Goal: Information Seeking & Learning: Learn about a topic

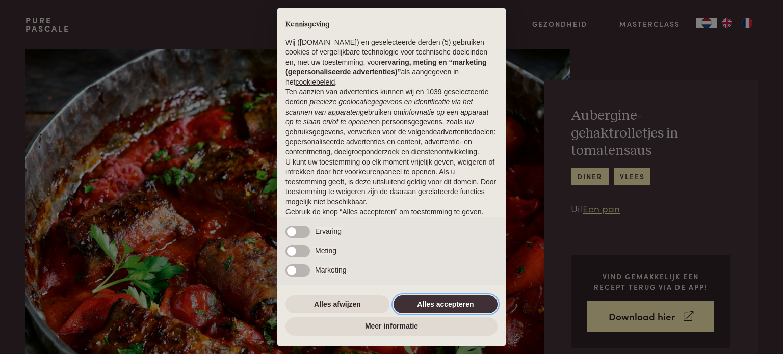
click at [448, 307] on button "Alles accepteren" at bounding box center [446, 305] width 104 height 18
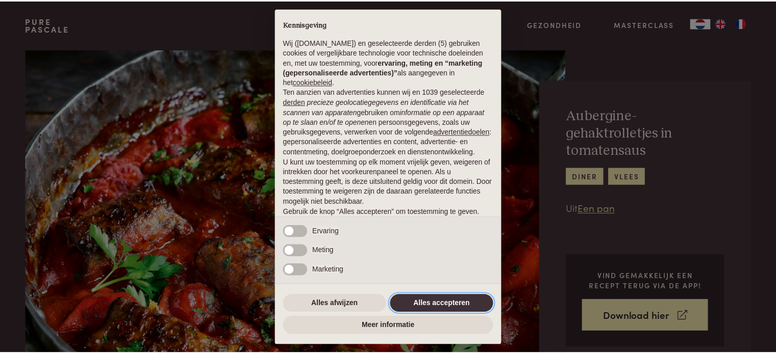
scroll to position [55, 0]
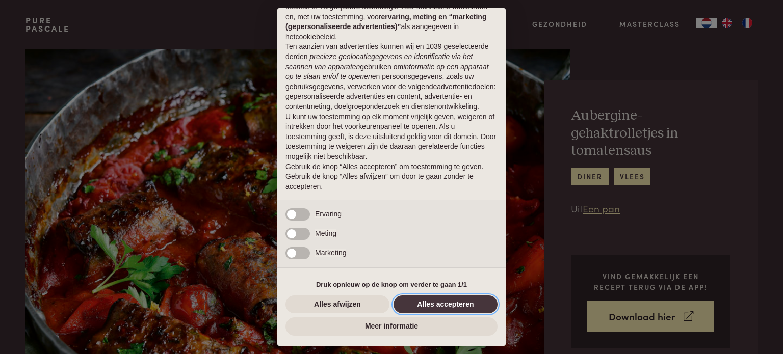
click at [448, 306] on button "Alles accepteren" at bounding box center [446, 305] width 104 height 18
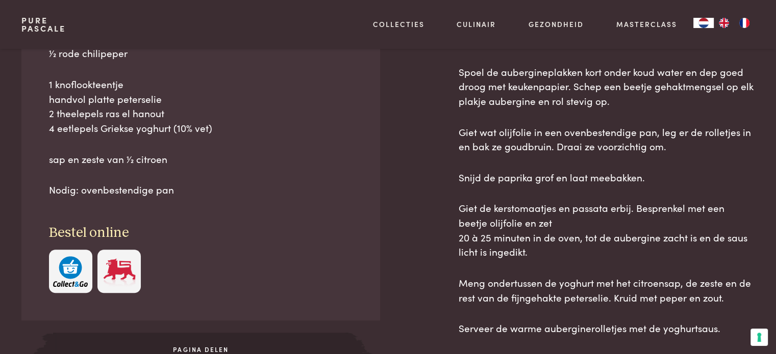
scroll to position [663, 0]
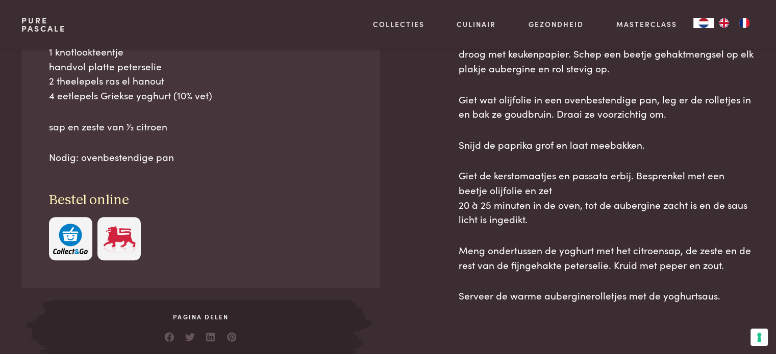
drag, startPoint x: 177, startPoint y: 158, endPoint x: 36, endPoint y: 55, distance: 174.8
click at [36, 55] on div "Ingrediënten 300 g lams- en rundergehakt, gemengd 1 lange aubergine (zie tip) 1…" at bounding box center [200, 64] width 358 height 448
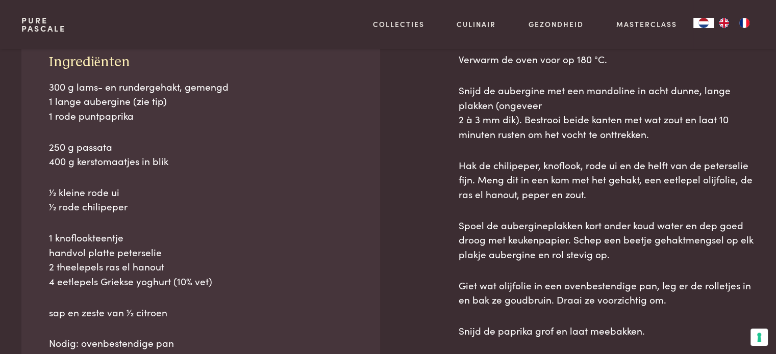
scroll to position [459, 0]
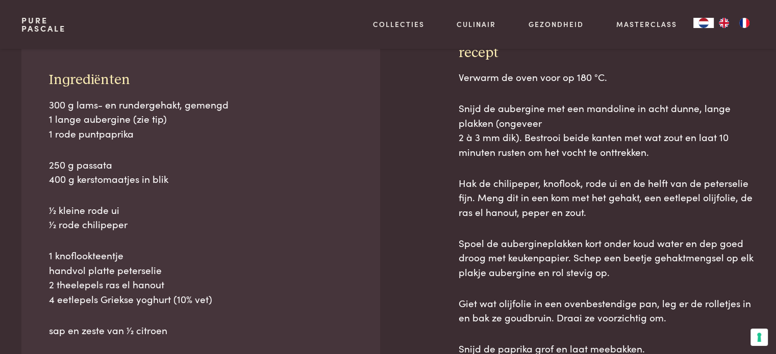
click at [178, 331] on p "sap en zeste van 1⁄2 citroen" at bounding box center [201, 330] width 304 height 15
drag, startPoint x: 169, startPoint y: 329, endPoint x: 40, endPoint y: 77, distance: 283.0
click at [40, 77] on div "Ingrediënten 300 g lams- en rundergehakt, gemengd 1 lange aubergine (zie tip) 1…" at bounding box center [200, 268] width 358 height 448
copy div "Ingrediënten 300 g lams- en rundergehakt, gemengd 1 lange aubergine (zie tip) 1…"
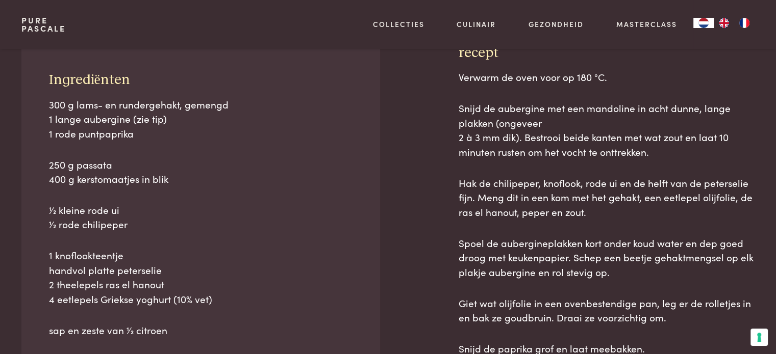
click at [442, 83] on div at bounding box center [419, 302] width 46 height 516
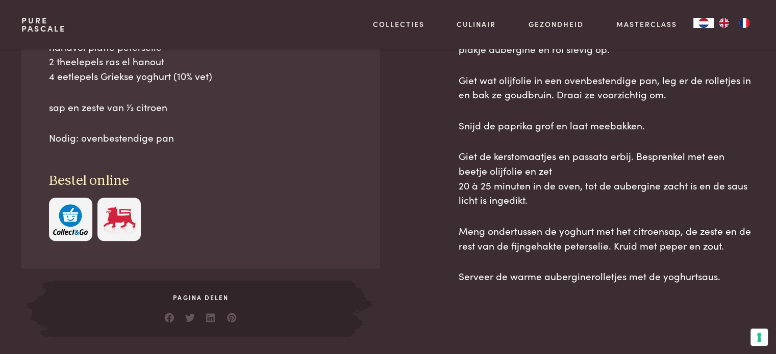
scroll to position [706, 0]
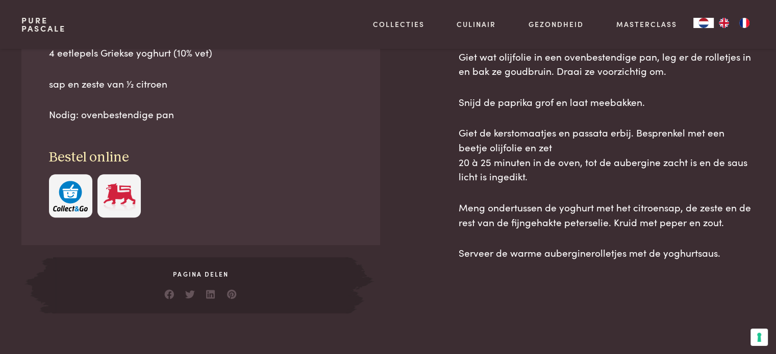
drag, startPoint x: 459, startPoint y: 98, endPoint x: 722, endPoint y: 274, distance: 316.2
click at [722, 274] on div "recept Verwarm de oven voor op 180 °C. Snijd de aubergine met een mandoline in …" at bounding box center [606, 56] width 296 height 516
copy div "loremi Dolorsi am cons adip el 788 °S. Doeiu te incididun utl etd magnaaliq en …"
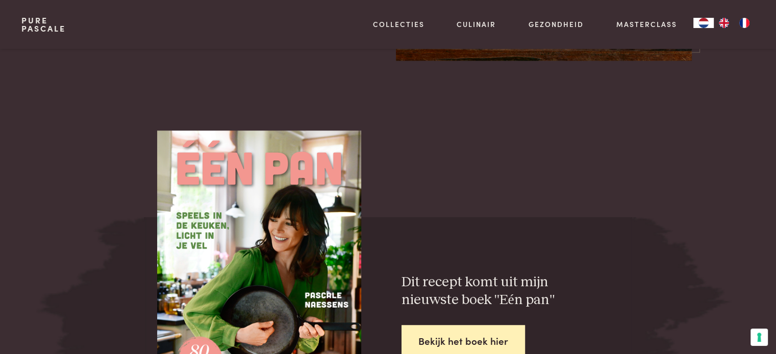
scroll to position [1570, 0]
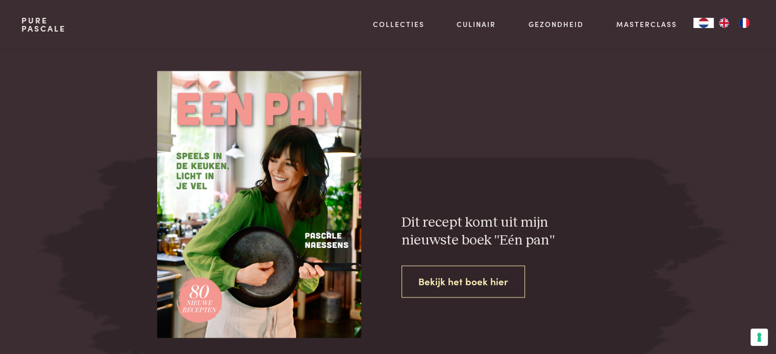
click at [451, 279] on link "Bekijk het boek hier" at bounding box center [462, 282] width 123 height 32
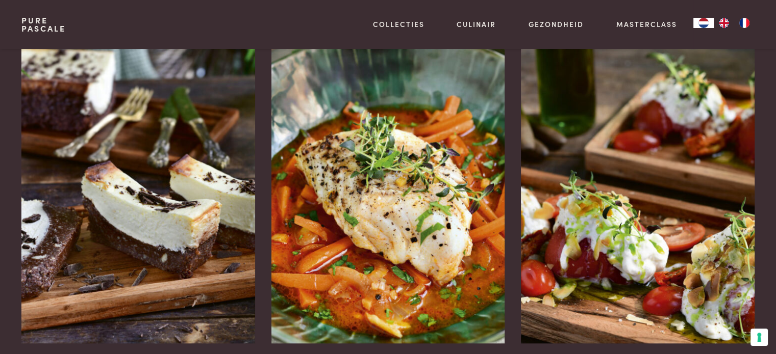
scroll to position [1989, 0]
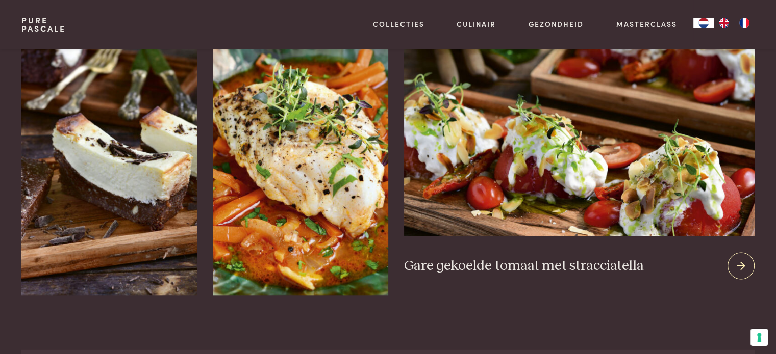
click at [742, 274] on div at bounding box center [740, 266] width 27 height 27
click at [739, 267] on icon at bounding box center [740, 266] width 9 height 15
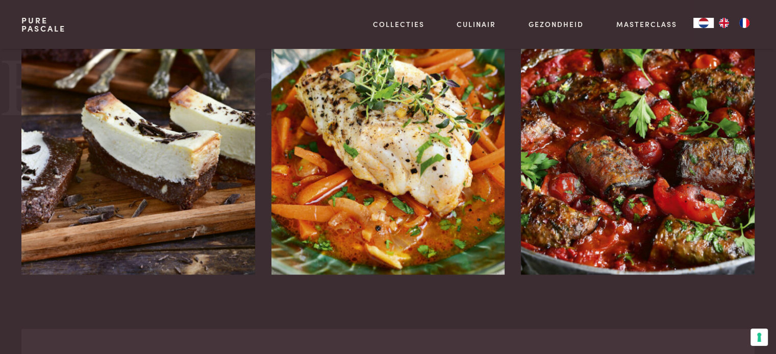
scroll to position [1836, 0]
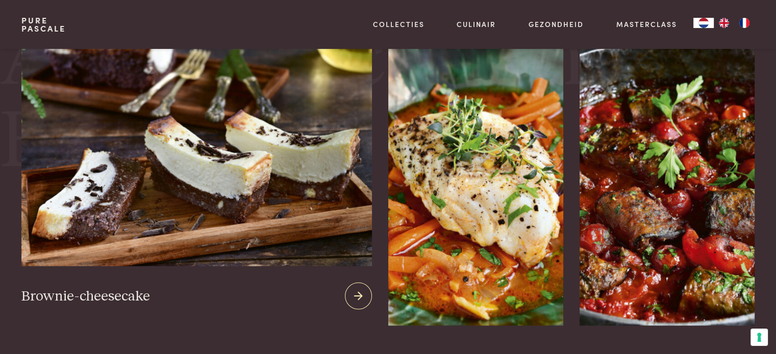
click at [177, 212] on img at bounding box center [196, 143] width 350 height 246
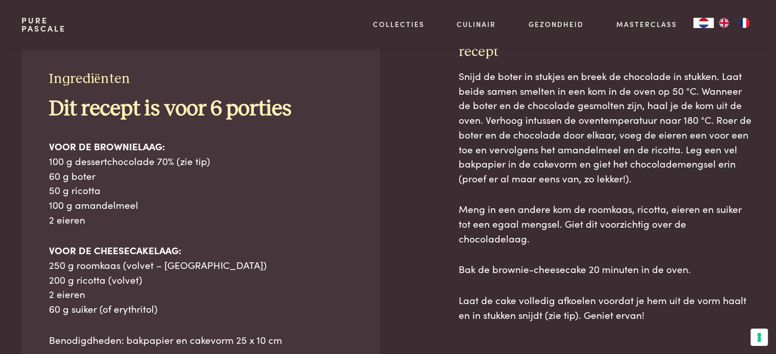
scroll to position [510, 0]
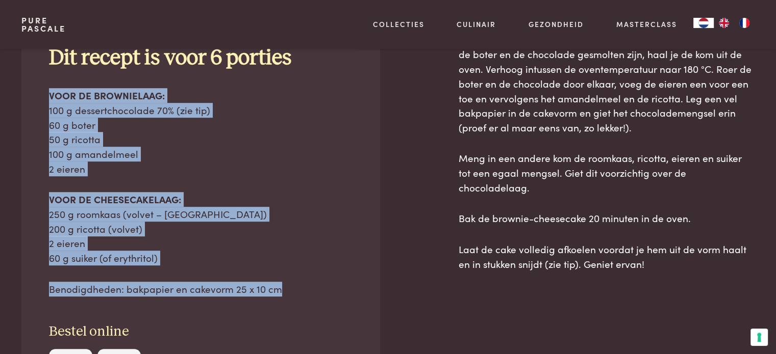
drag, startPoint x: 49, startPoint y: 97, endPoint x: 279, endPoint y: 292, distance: 301.1
click at [279, 292] on div "Dit recept is voor 6 porties VOOR DE BROWNIELAAG: 100 g dessertchocolade 70% (z…" at bounding box center [201, 170] width 304 height 251
copy div "VOOR DE BROWNIELAAG: 100 g dessertchocolade 70% (zie tip) 60 g boter 50 g ricot…"
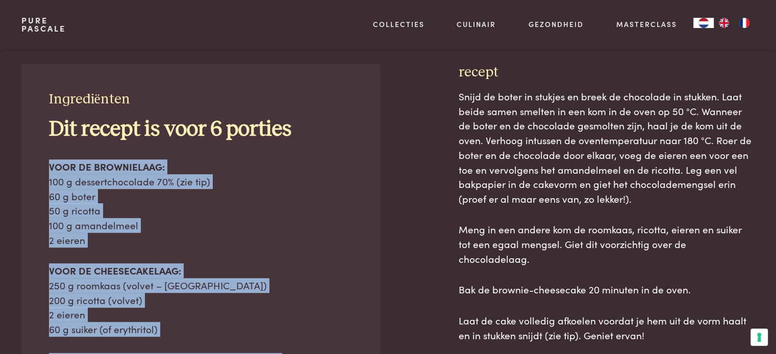
scroll to position [444, 0]
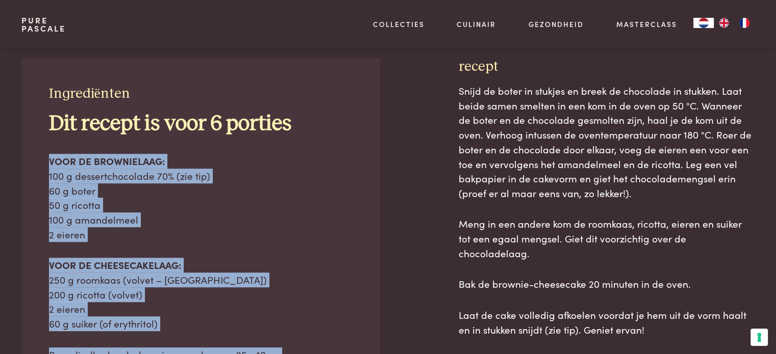
drag, startPoint x: 459, startPoint y: 178, endPoint x: 669, endPoint y: 314, distance: 249.2
click at [669, 314] on div "Snijd de boter in stukjes en breek de chocolade in stukken. Laat beide samen sm…" at bounding box center [606, 210] width 296 height 253
copy div "Snijd de boter in stukjes en breek de chocolade in stukken. Laat beide samen sm…"
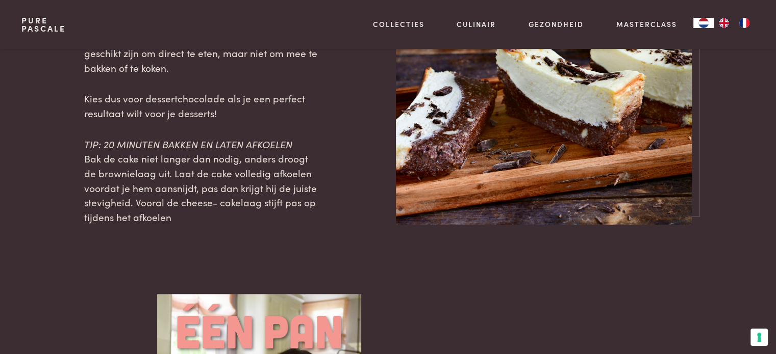
scroll to position [1209, 0]
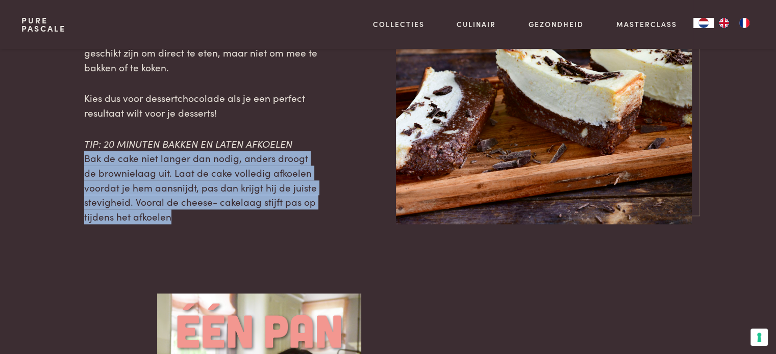
drag, startPoint x: 86, startPoint y: 157, endPoint x: 182, endPoint y: 225, distance: 118.4
copy span "Bak de cake niet langer dan nodig, anders droogt de brownielaag uit. Laat de ca…"
